Goal: Transaction & Acquisition: Purchase product/service

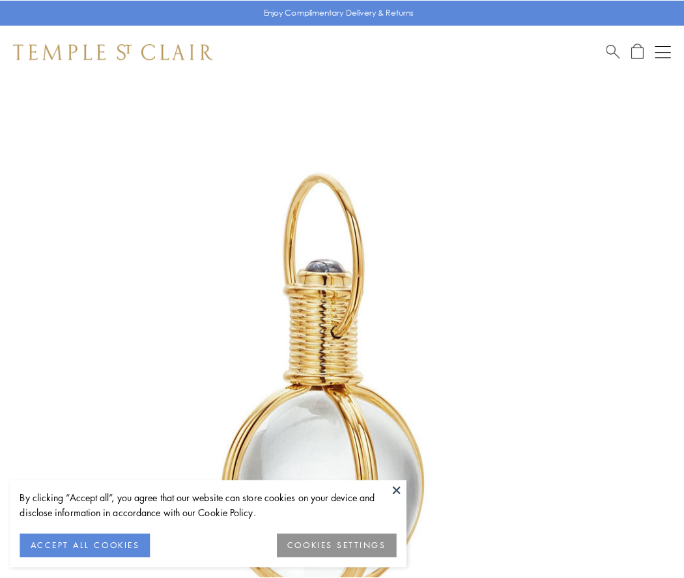
scroll to position [340, 0]
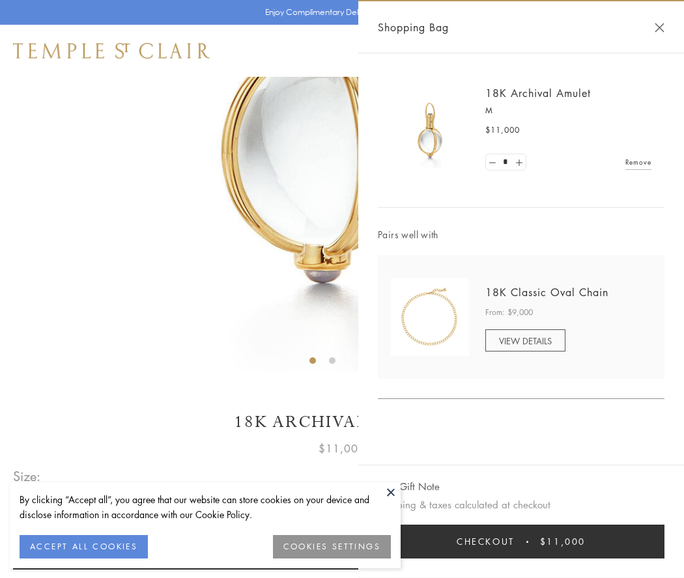
click at [521, 542] on button "Checkout $11,000" at bounding box center [521, 542] width 286 height 34
